Goal: Information Seeking & Learning: Find specific fact

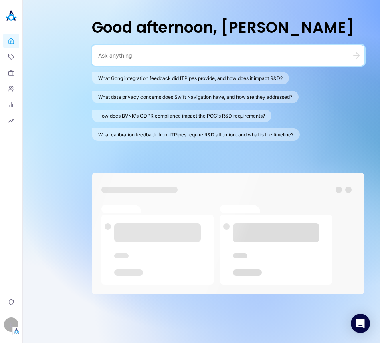
click at [199, 53] on textarea at bounding box center [218, 56] width 240 height 8
paste textarea "Who is VP Sales"
type textarea "Who is VP Sales"
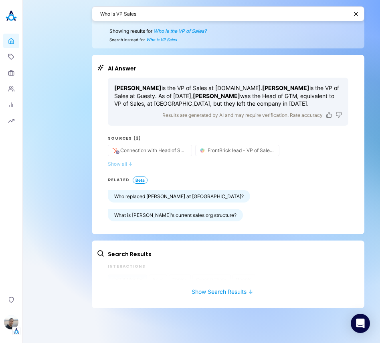
click at [113, 163] on button "Show all ↓" at bounding box center [228, 164] width 240 height 6
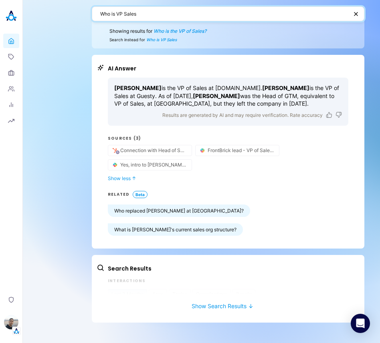
click at [178, 15] on textarea "Who is VP Sales" at bounding box center [224, 14] width 248 height 8
click at [216, 16] on textarea "Who is VP Sales" at bounding box center [224, 14] width 248 height 8
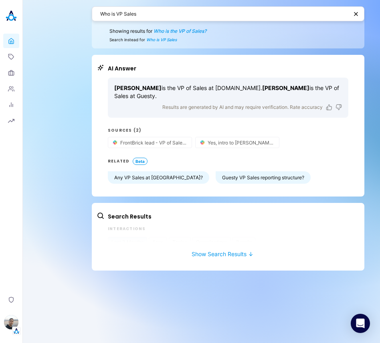
click at [180, 29] on span "Who is the VP of Sales?" at bounding box center [179, 31] width 53 height 6
type textarea "Who is the VP of Sales?"
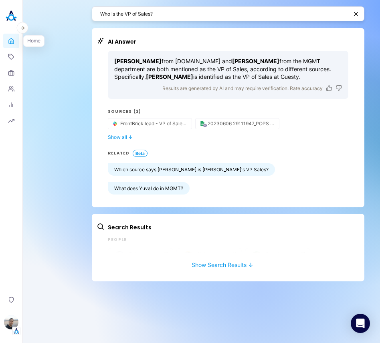
click at [12, 39] on icon at bounding box center [11, 40] width 5 height 5
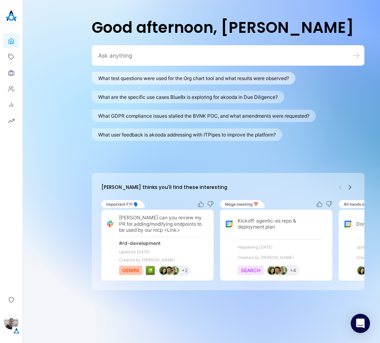
click at [147, 75] on button "What test questions were used for the Org chart tool and what results were obse…" at bounding box center [193, 78] width 203 height 12
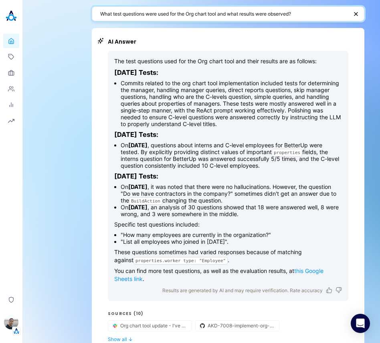
click at [155, 12] on textarea "What test questions were used for the Org chart tool and what results were obse…" at bounding box center [224, 14] width 248 height 8
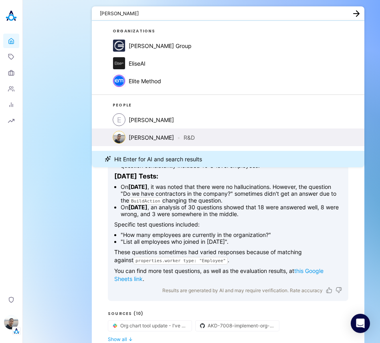
type textarea "Eli"
click at [158, 136] on div "Eli Leon • R&D" at bounding box center [162, 137] width 66 height 7
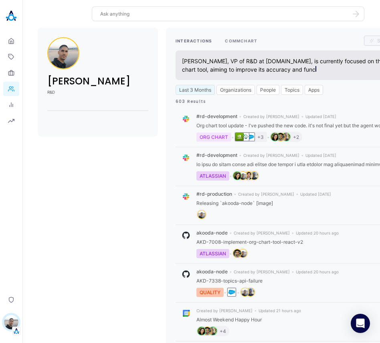
click at [244, 41] on button "COMMCHART" at bounding box center [241, 41] width 32 height 10
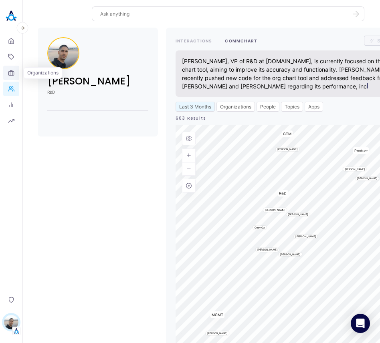
click at [14, 72] on icon at bounding box center [10, 74] width 5 height 4
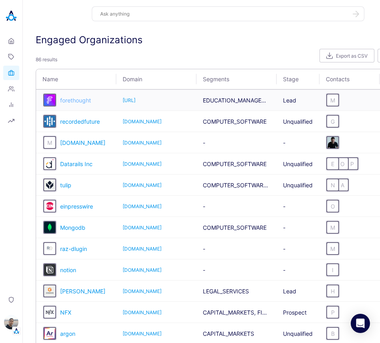
click at [76, 101] on span "forethought" at bounding box center [75, 100] width 31 height 7
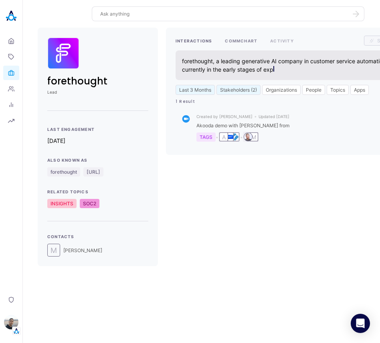
click at [242, 38] on button "COMMCHART" at bounding box center [241, 41] width 32 height 10
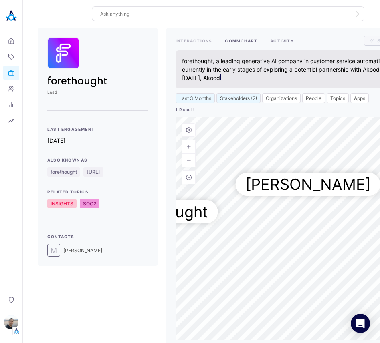
click at [277, 42] on button "ACTIVITY" at bounding box center [282, 41] width 24 height 10
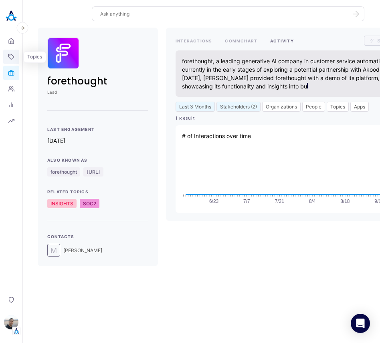
click at [12, 53] on link "Topics" at bounding box center [11, 57] width 16 height 14
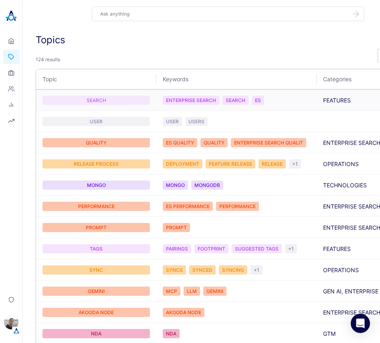
click at [113, 98] on div "SEARCH" at bounding box center [95, 100] width 107 height 9
